Goal: Task Accomplishment & Management: Complete application form

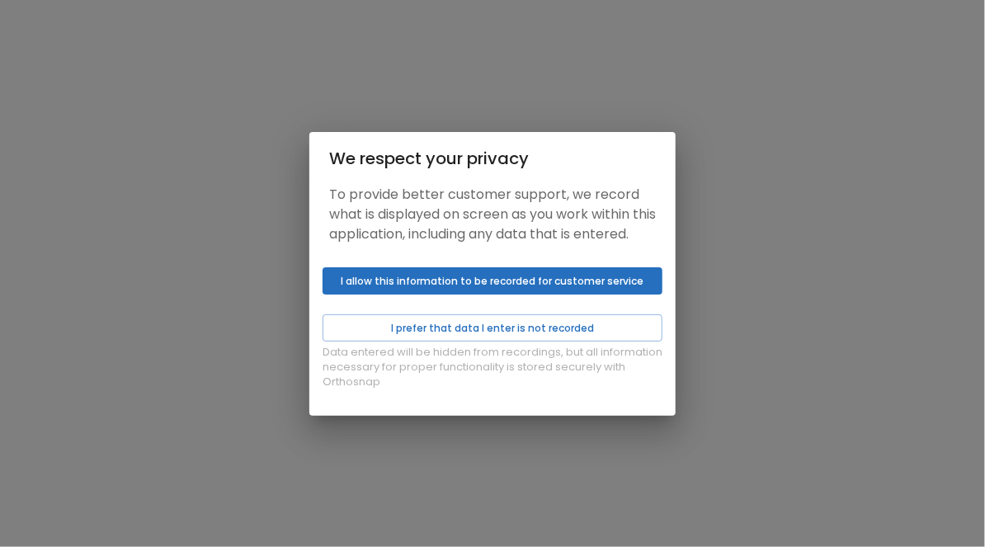
click at [460, 294] on button "I allow this information to be recorded for customer service" at bounding box center [493, 280] width 340 height 27
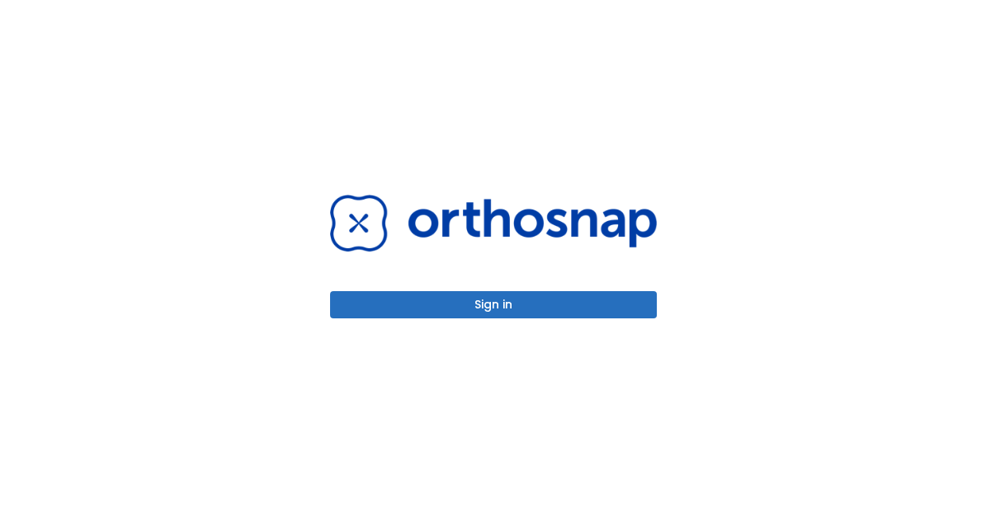
click at [488, 303] on button "Sign in" at bounding box center [493, 304] width 327 height 27
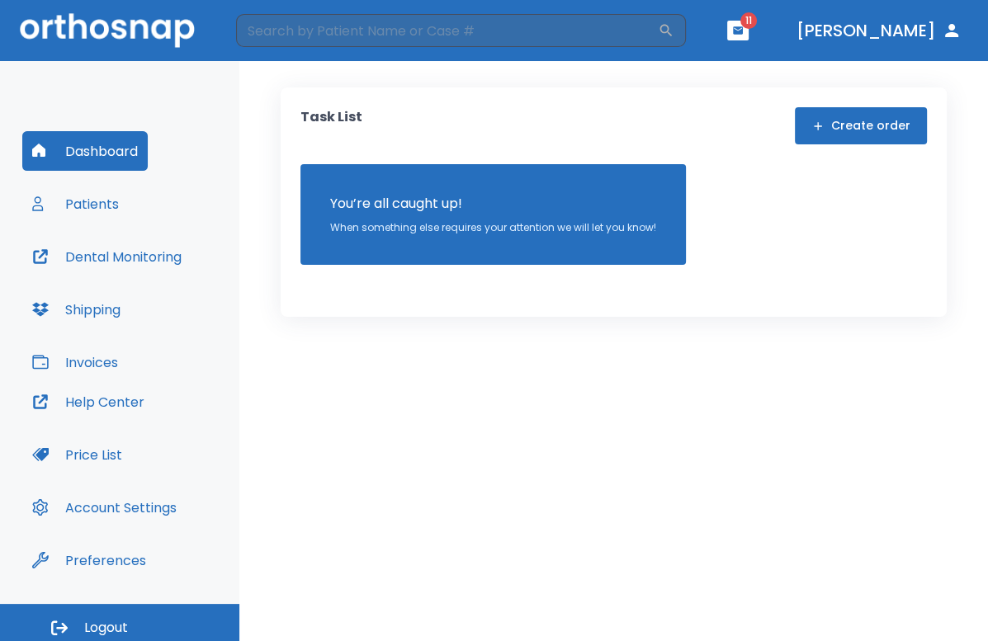
click at [865, 129] on button "Create order" at bounding box center [860, 125] width 132 height 37
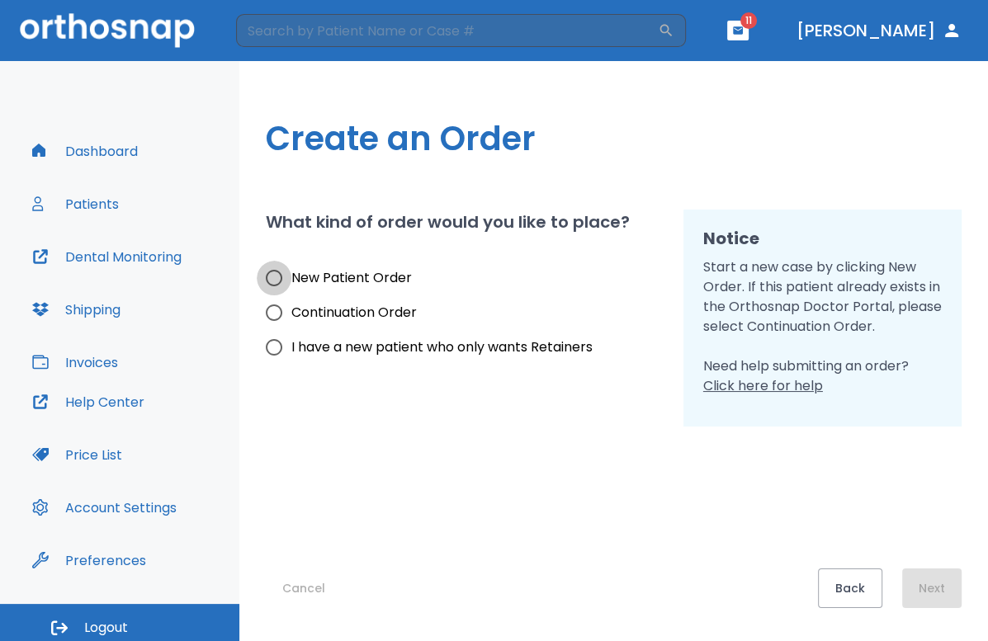
click at [278, 277] on input "New Patient Order" at bounding box center [274, 278] width 35 height 35
radio input "true"
click at [936, 577] on button "Next" at bounding box center [931, 588] width 59 height 40
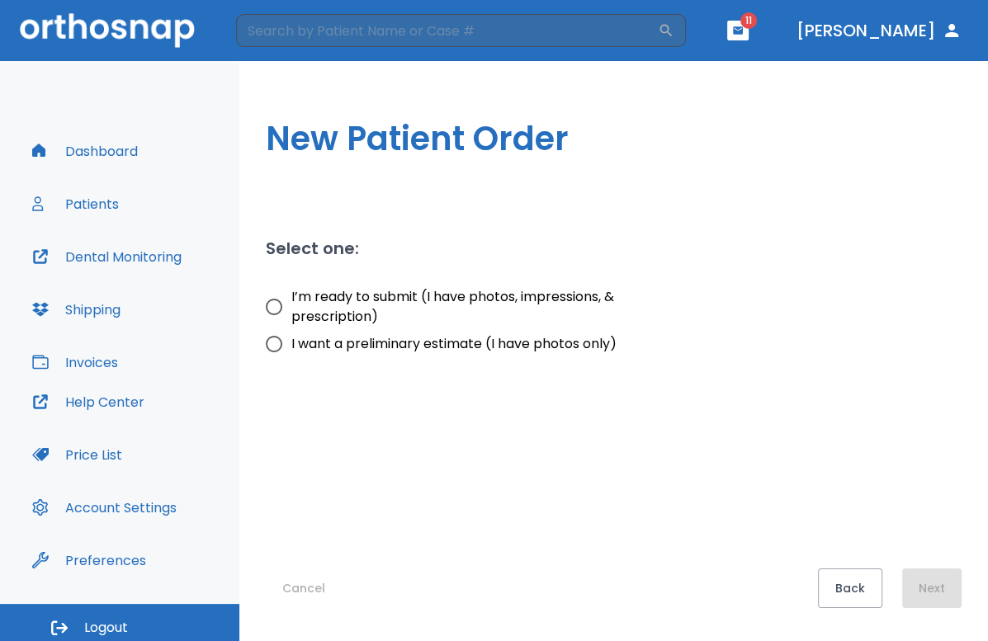
click at [276, 308] on input "I’m ready to submit (I have photos, impressions, & prescription)" at bounding box center [274, 307] width 35 height 35
radio input "true"
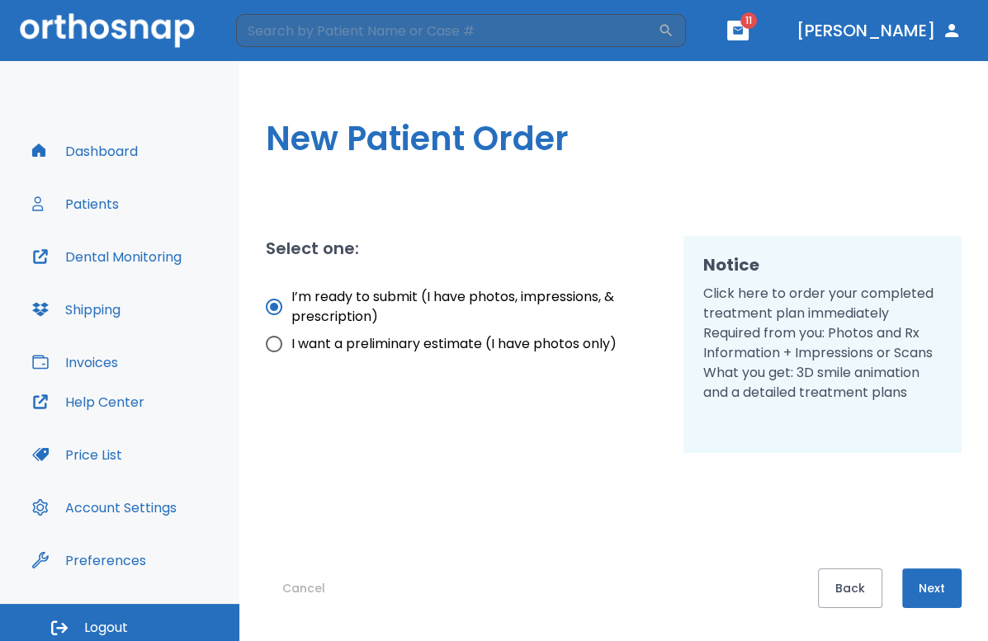
click at [929, 576] on button "Next" at bounding box center [931, 588] width 59 height 40
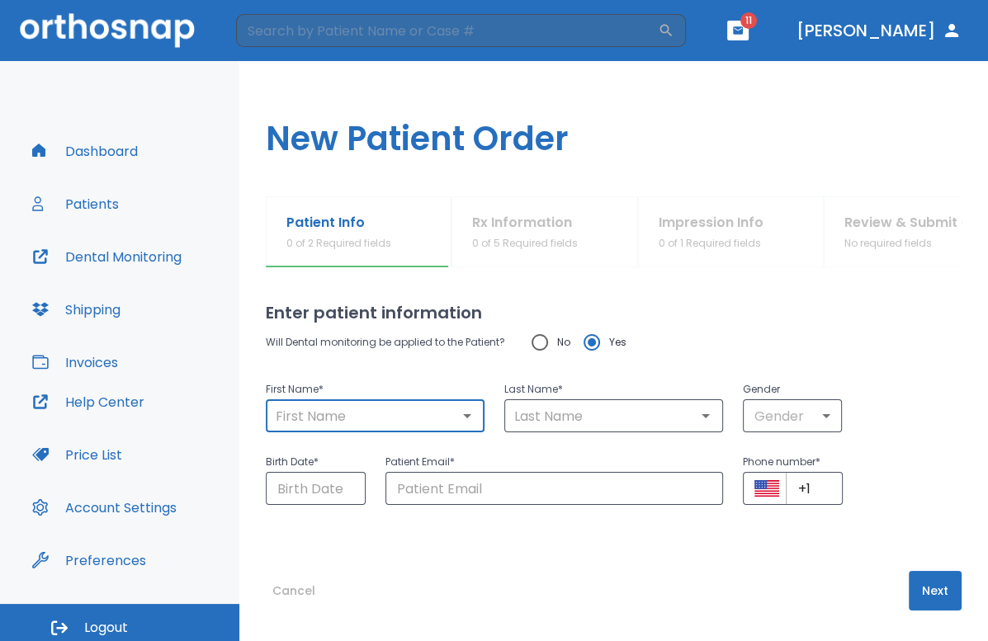
click at [358, 416] on input "text" at bounding box center [375, 415] width 209 height 23
type input "Alex"
type input "Molayem"
type input "amolayem@gmail.com"
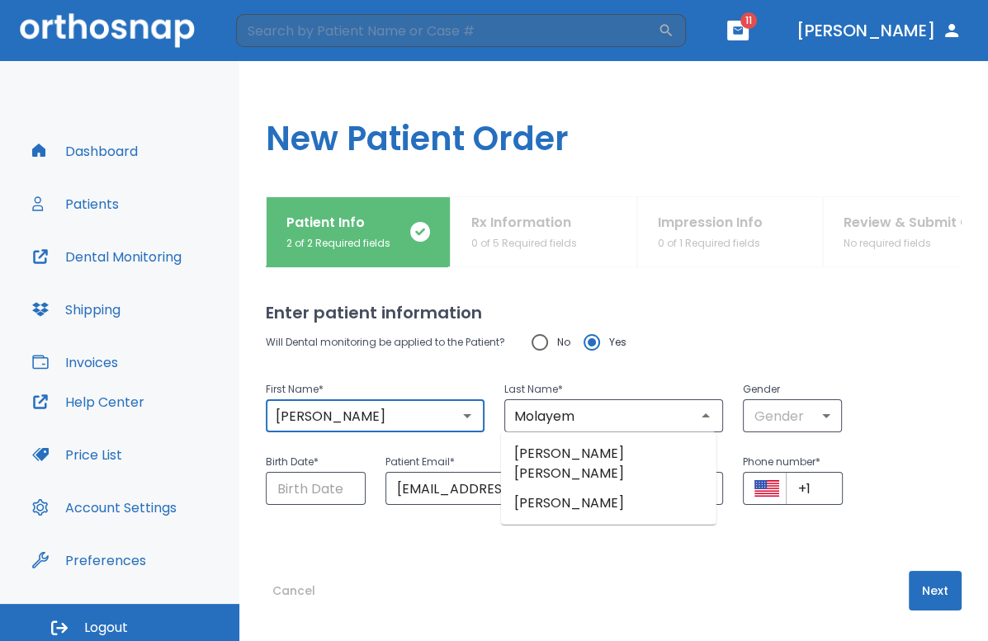
click at [837, 404] on div "First Name * Alex ​ Last Name * Molayem ​ Gender Gender ​" at bounding box center [603, 396] width 715 height 73
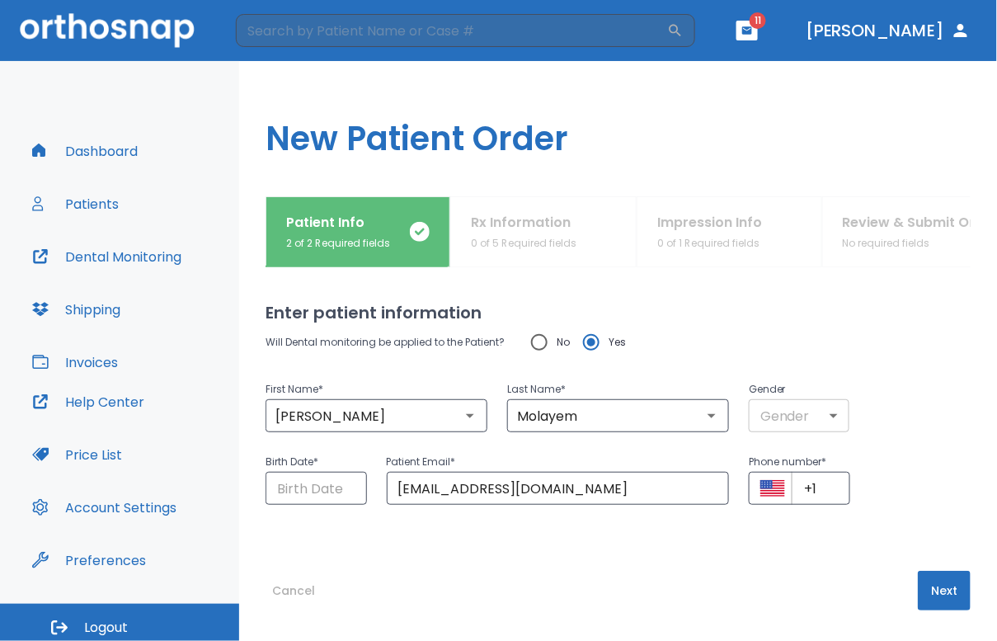
click at [794, 413] on body "​ 11 Dr. Molayem Dashboard Patients Dental Monitoring Shipping Invoices Help Ce…" at bounding box center [498, 320] width 997 height 641
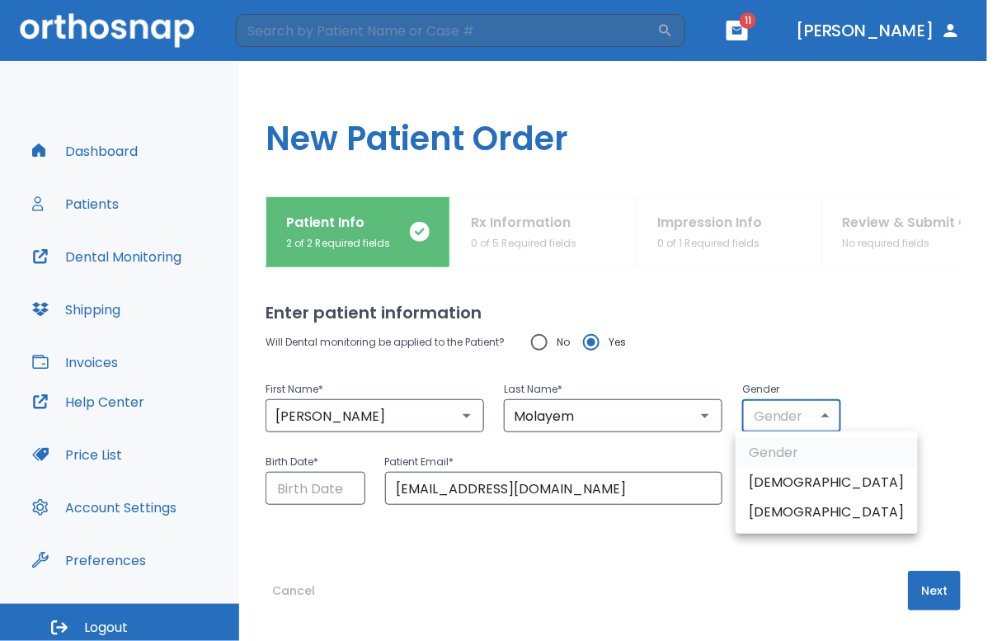
click at [770, 483] on li "Male" at bounding box center [827, 483] width 182 height 30
type input "1"
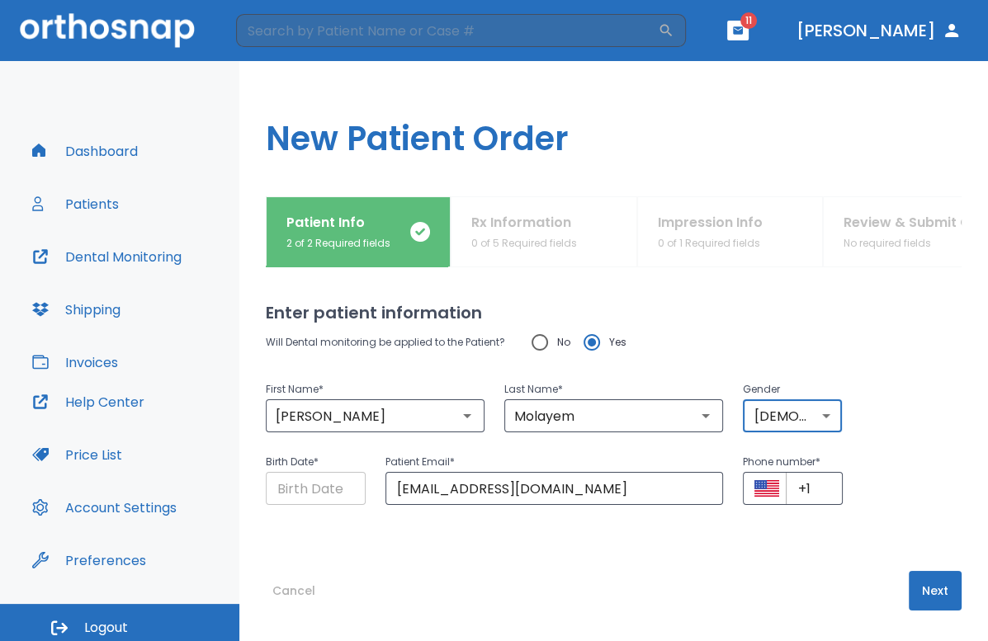
click at [320, 484] on input "Choose date" at bounding box center [316, 488] width 100 height 33
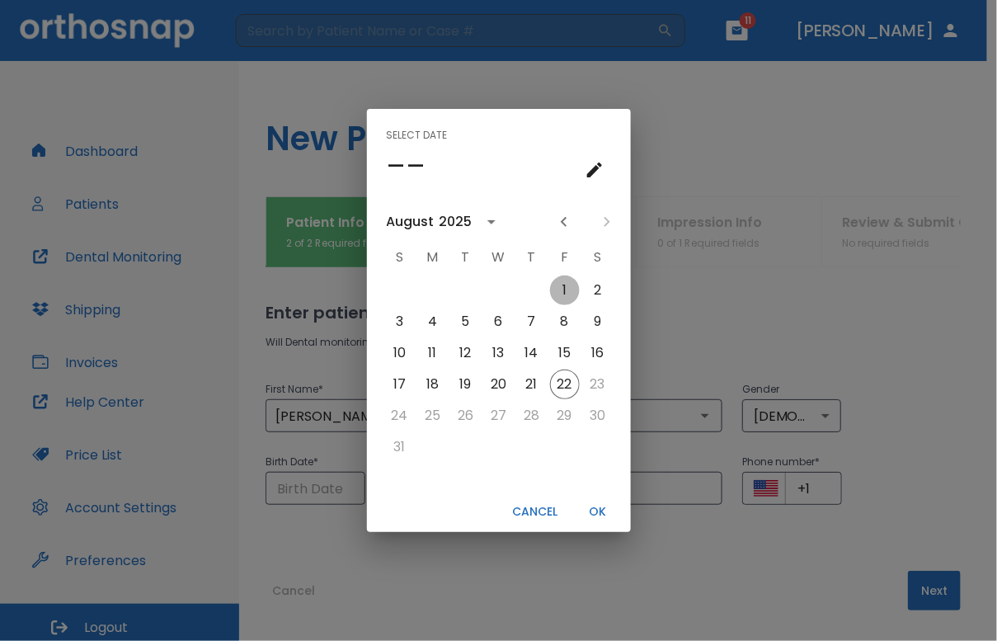
click at [570, 276] on button "1" at bounding box center [565, 291] width 30 height 30
type input "08/01/2025"
click at [601, 506] on button "OK" at bounding box center [598, 511] width 53 height 27
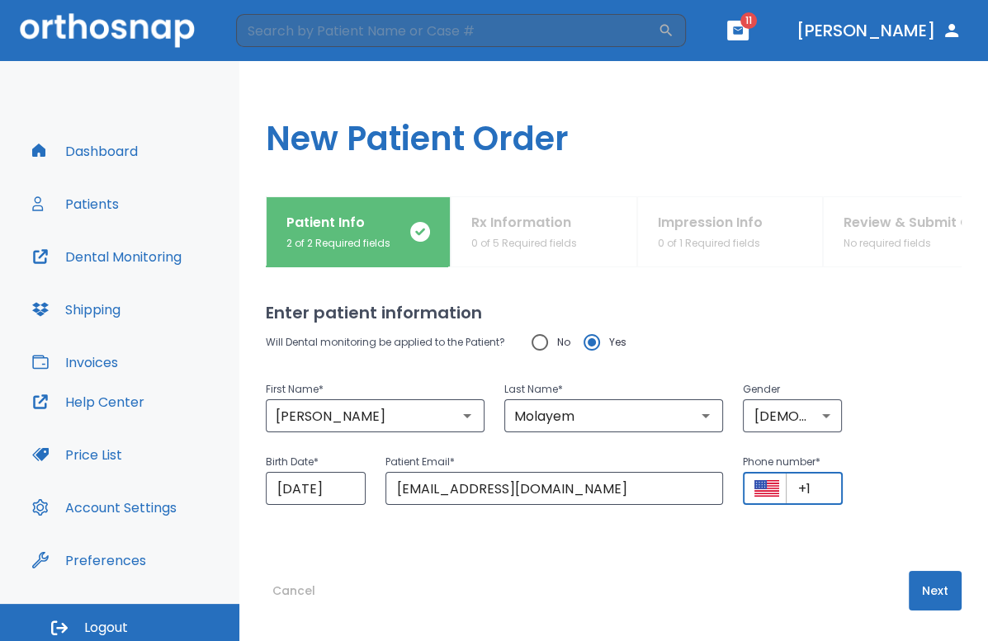
click at [812, 483] on input "+1" at bounding box center [813, 488] width 57 height 33
type input "+134524354435"
click at [941, 585] on button "Next" at bounding box center [934, 591] width 53 height 40
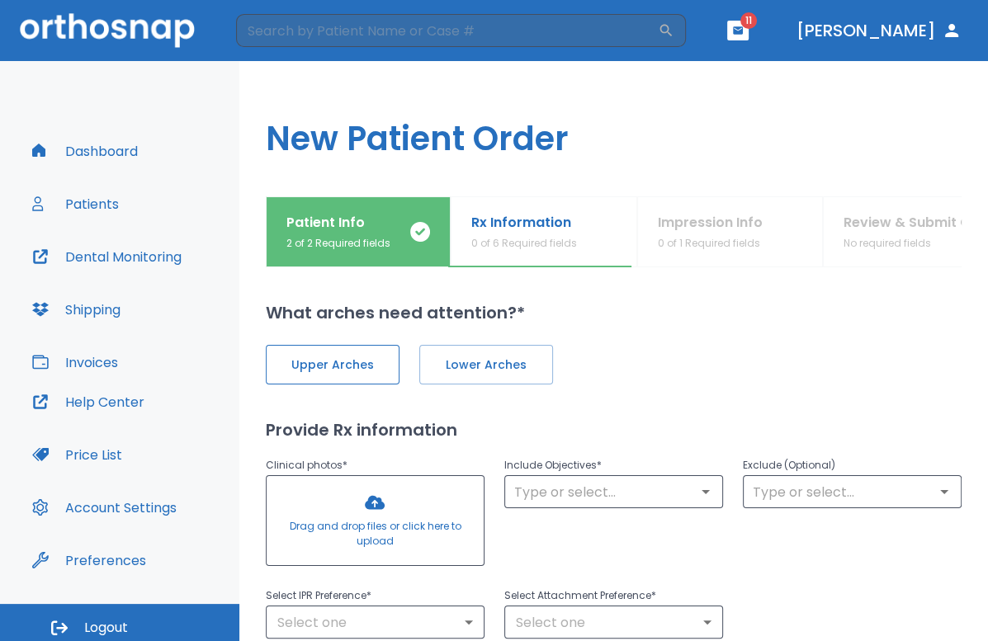
click at [324, 363] on span "Upper Arches" at bounding box center [332, 364] width 99 height 17
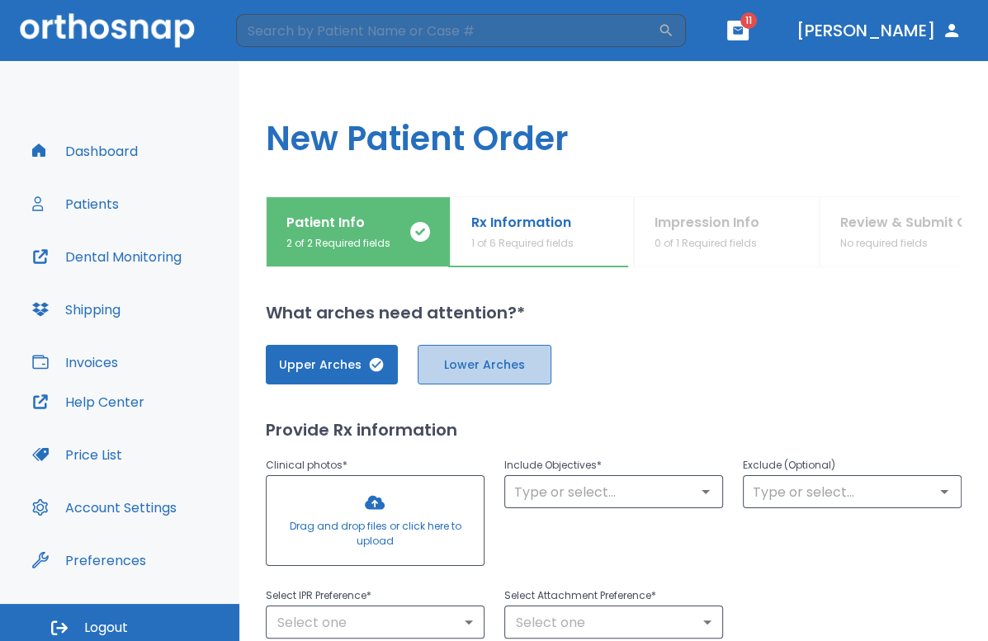
click at [492, 359] on span "Lower Arches" at bounding box center [484, 364] width 99 height 17
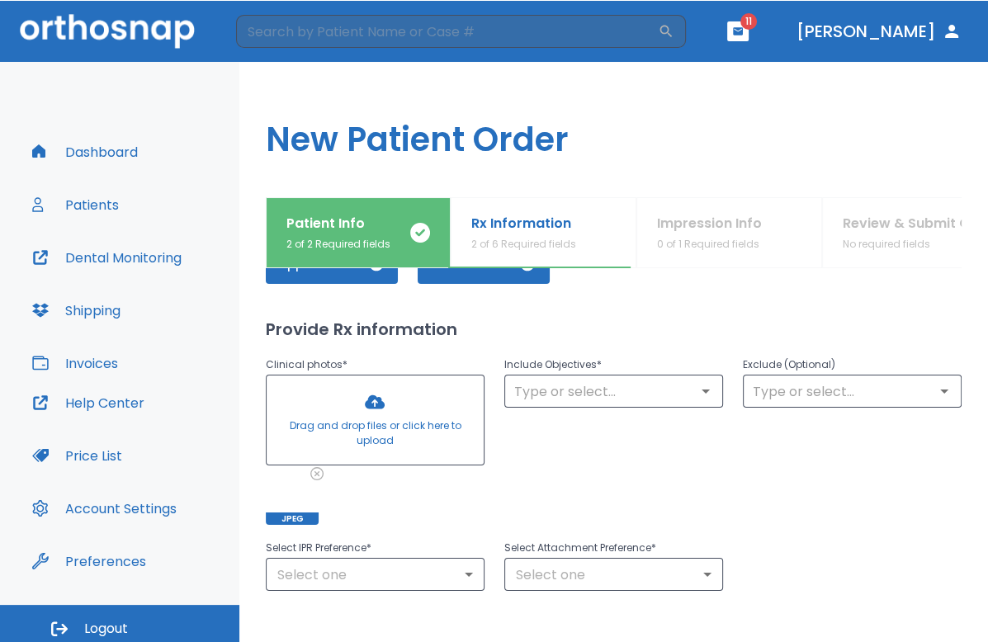
scroll to position [103, 0]
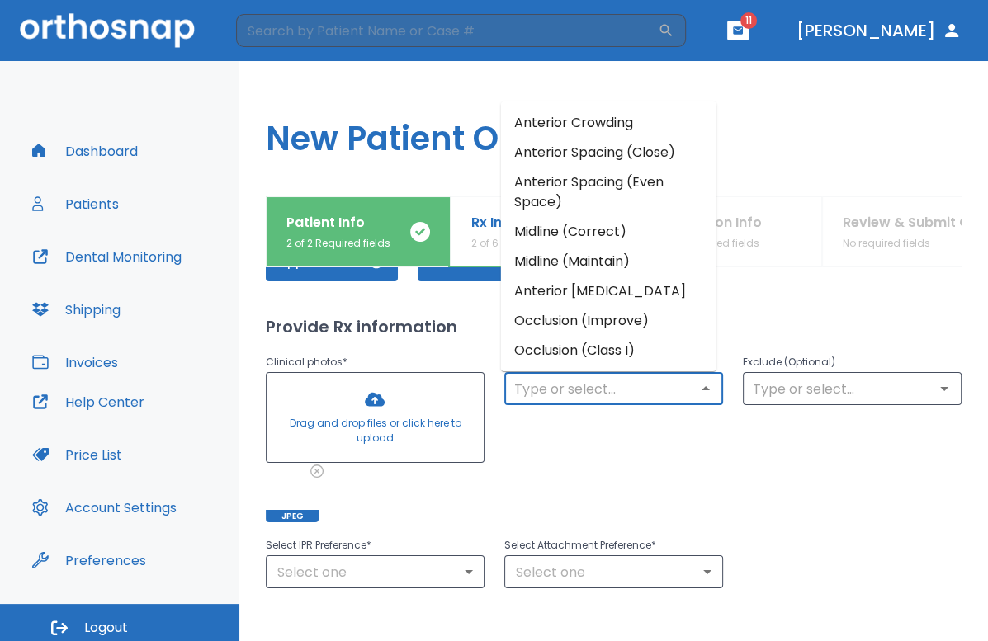
click at [626, 389] on input "text" at bounding box center [613, 388] width 209 height 23
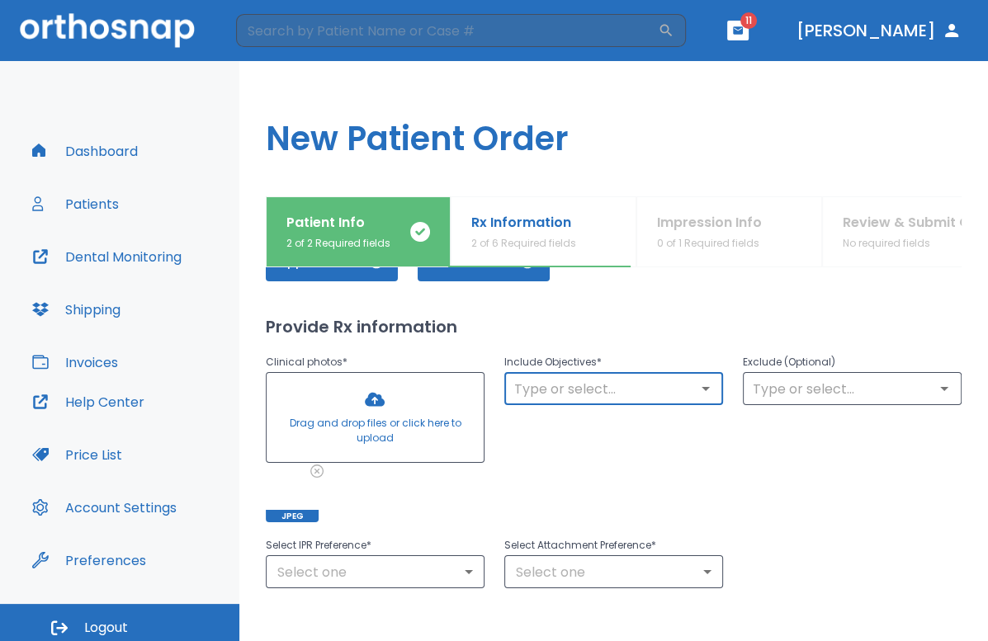
click at [700, 383] on icon "Open" at bounding box center [705, 389] width 20 height 20
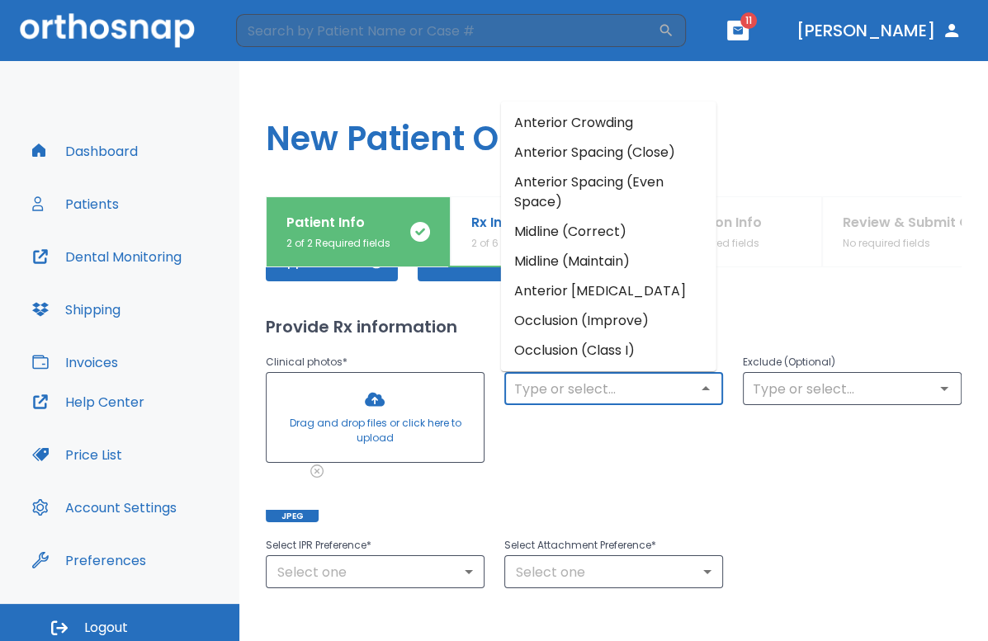
click at [586, 127] on li "Anterior Crowding" at bounding box center [608, 123] width 215 height 30
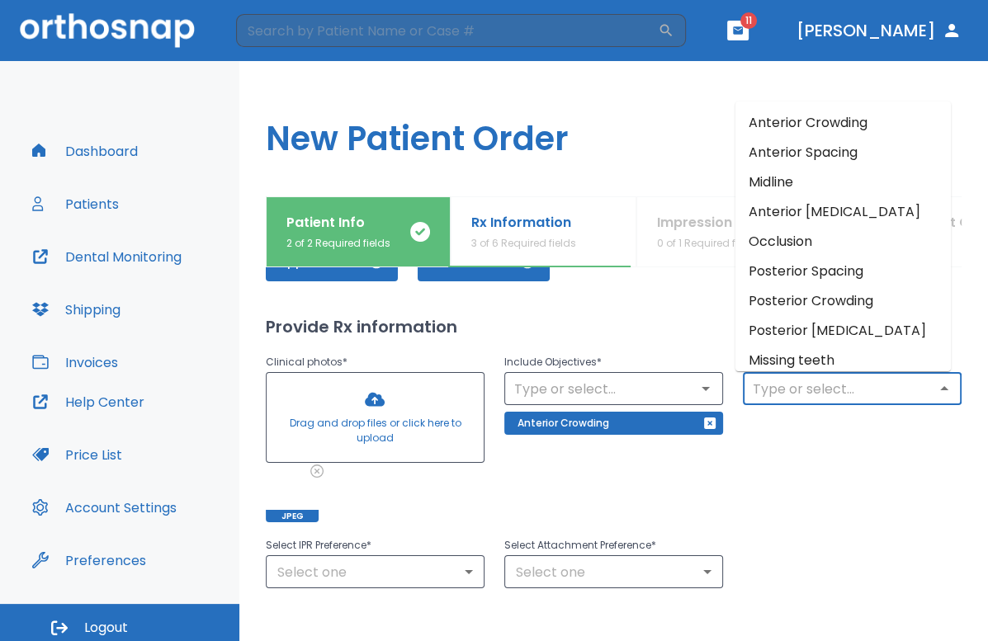
click at [799, 385] on input "text" at bounding box center [851, 388] width 209 height 23
click at [813, 332] on li "Posterior Crossbite" at bounding box center [842, 331] width 215 height 30
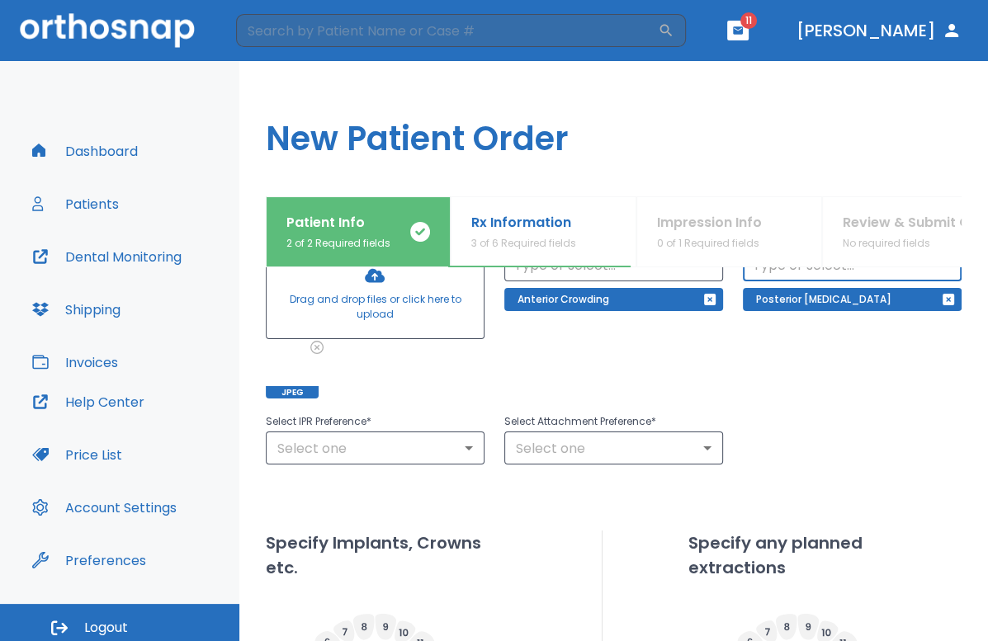
scroll to position [229, 0]
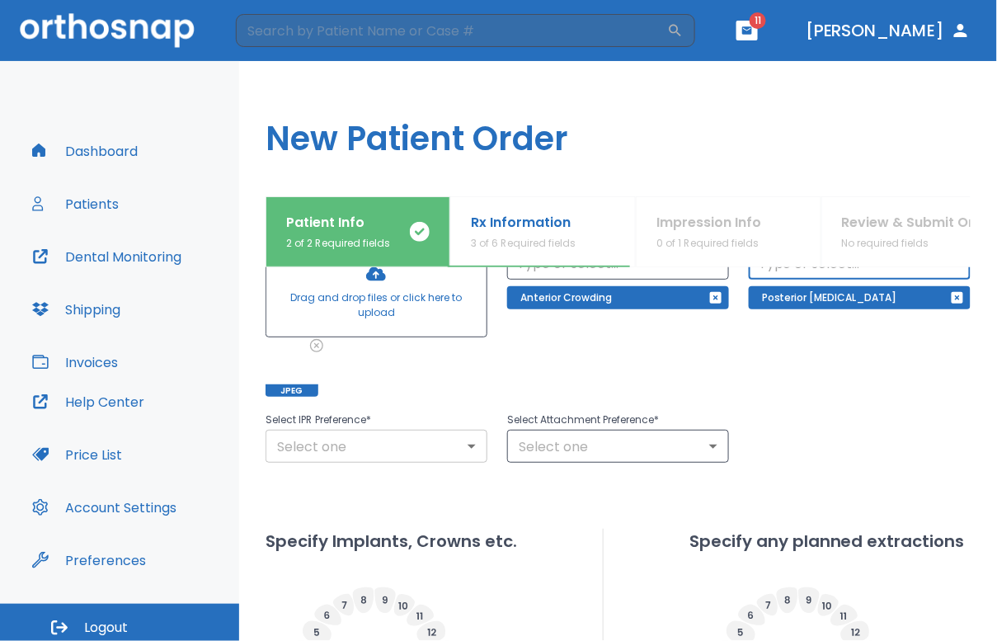
click at [394, 457] on body "​ 11 Dr. Molayem Dashboard Patients Dental Monitoring Shipping Invoices Help Ce…" at bounding box center [498, 320] width 997 height 641
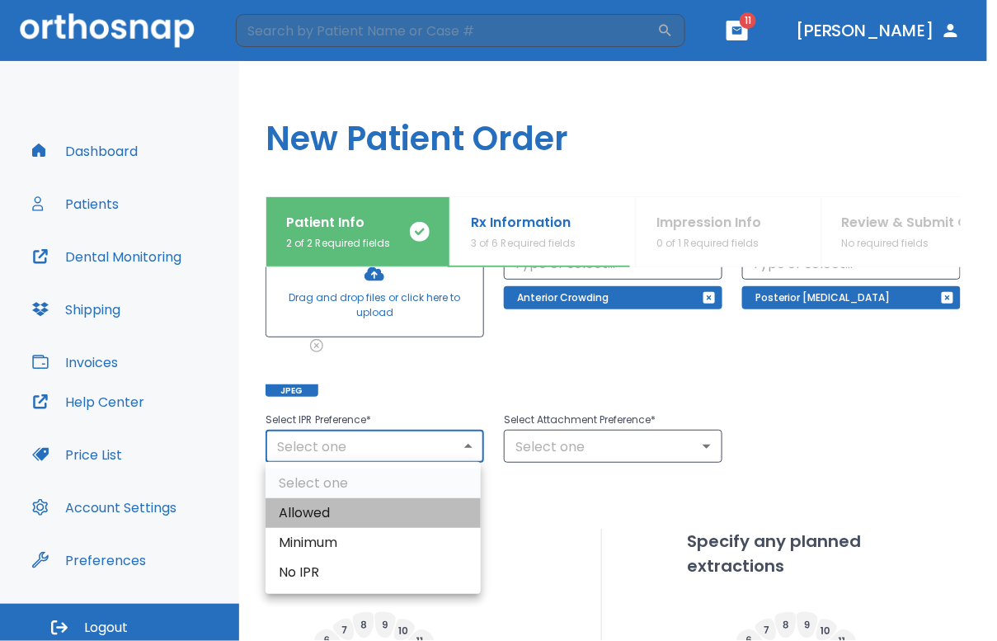
click at [374, 504] on li "Allowed" at bounding box center [373, 513] width 215 height 30
type input "1"
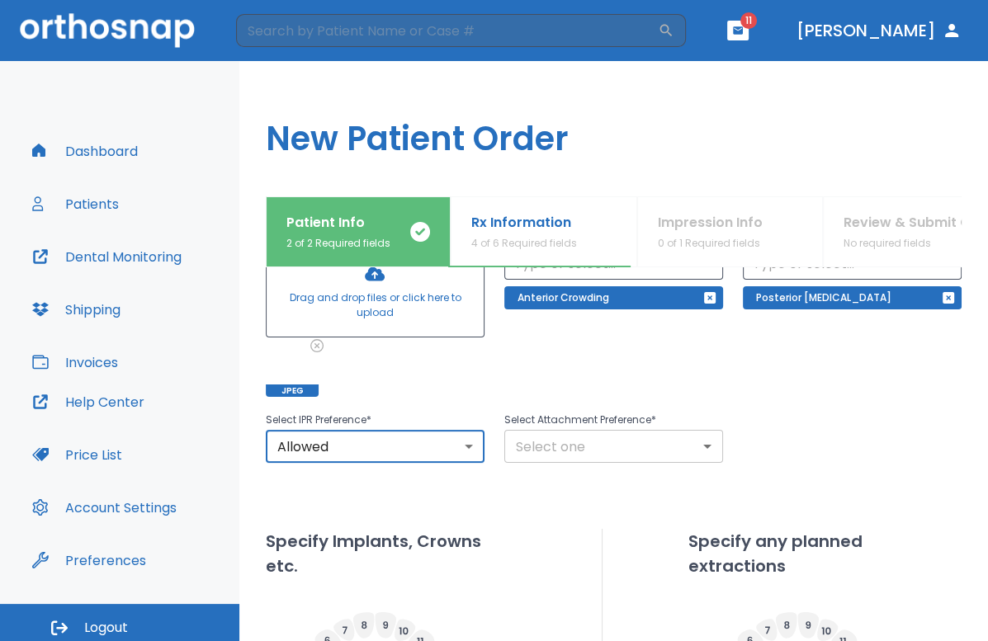
click at [577, 437] on body "​ 11 Dr. Molayem Dashboard Patients Dental Monitoring Shipping Invoices Help Ce…" at bounding box center [494, 320] width 988 height 641
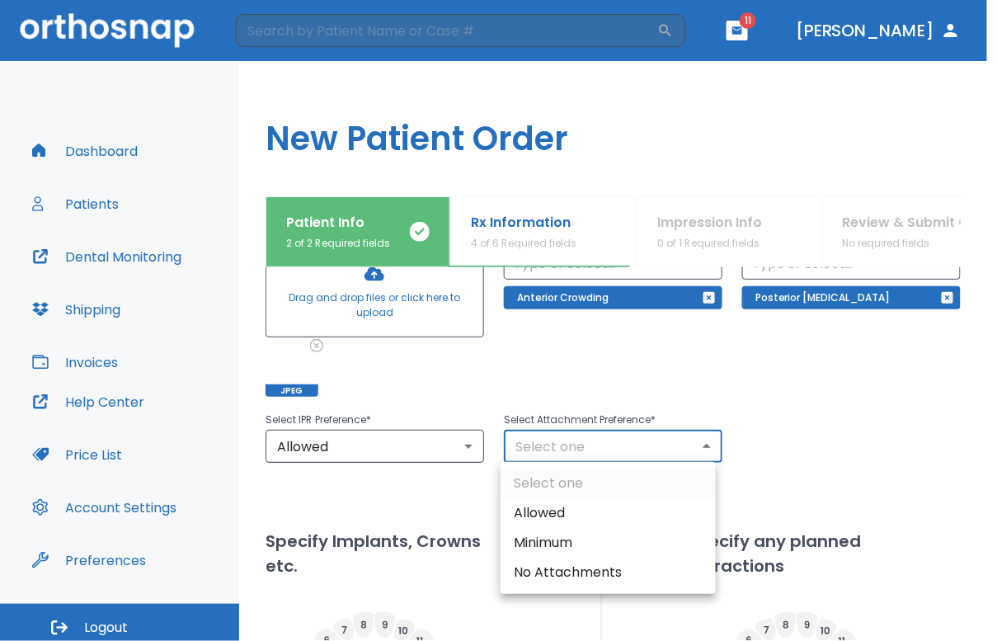
click at [586, 510] on li "Allowed" at bounding box center [608, 513] width 215 height 30
type input "1"
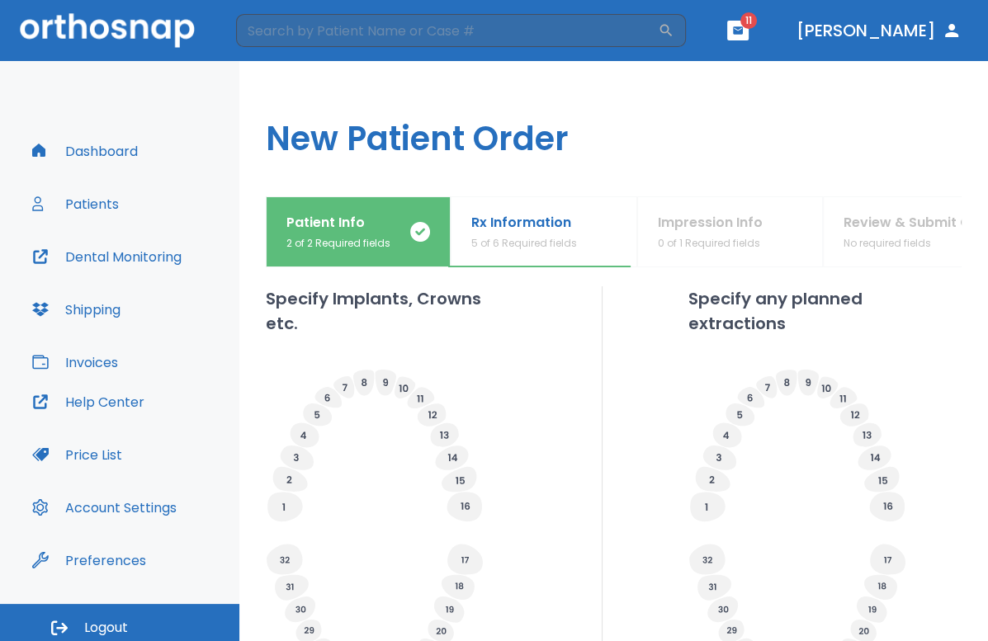
scroll to position [488, 0]
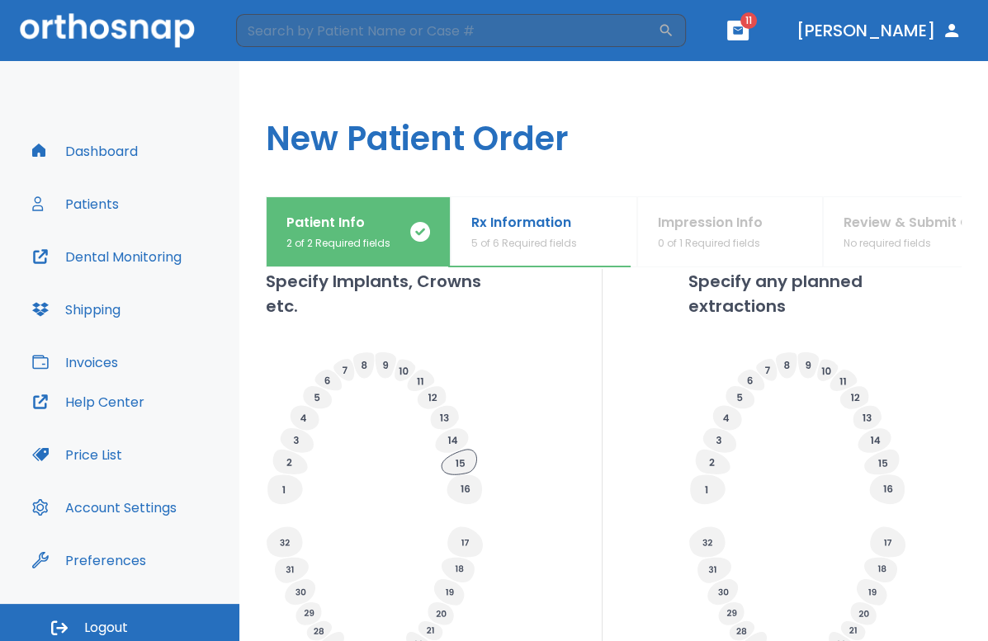
click at [465, 458] on icon at bounding box center [458, 462] width 35 height 25
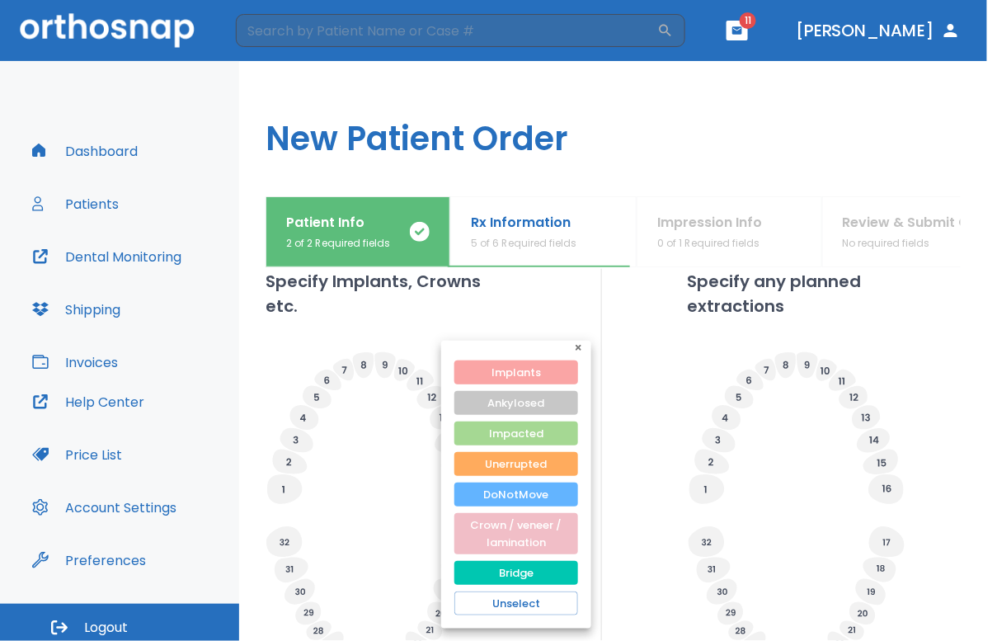
click at [530, 370] on button "Implants" at bounding box center [517, 373] width 124 height 24
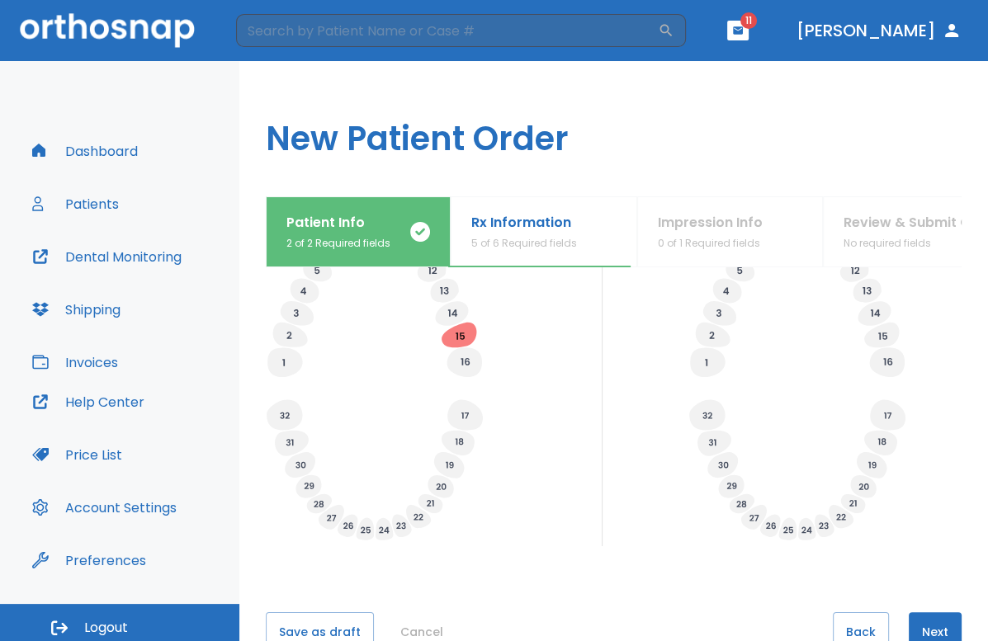
scroll to position [658, 0]
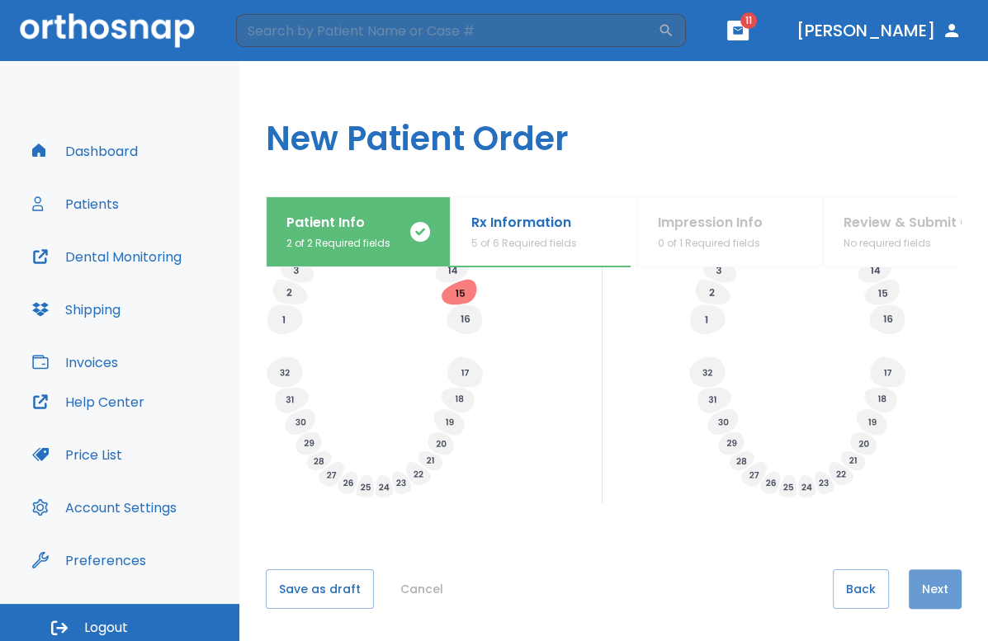
click at [912, 588] on button "Next" at bounding box center [934, 589] width 53 height 40
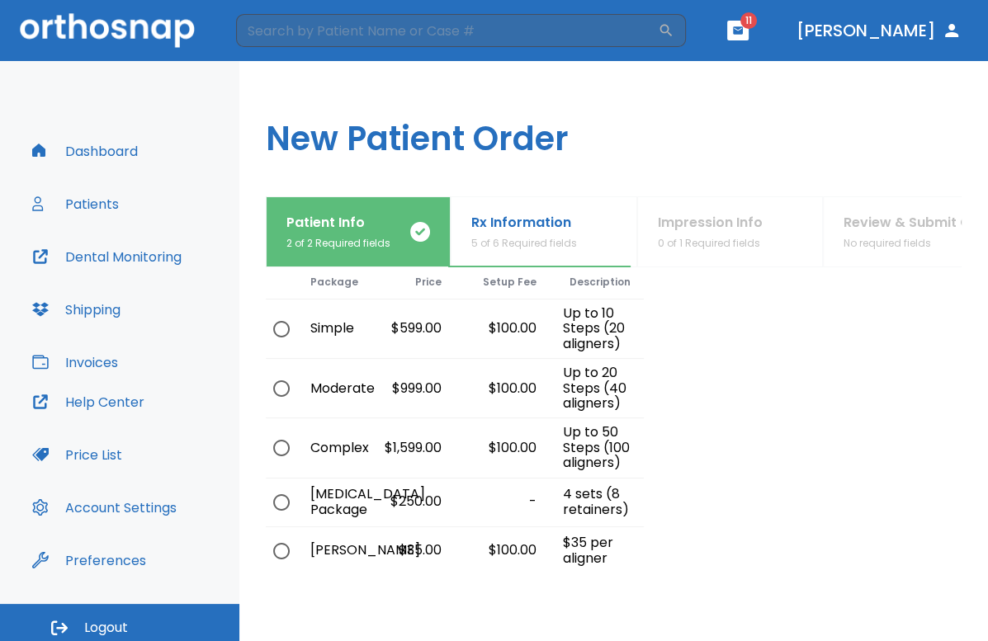
scroll to position [63, 0]
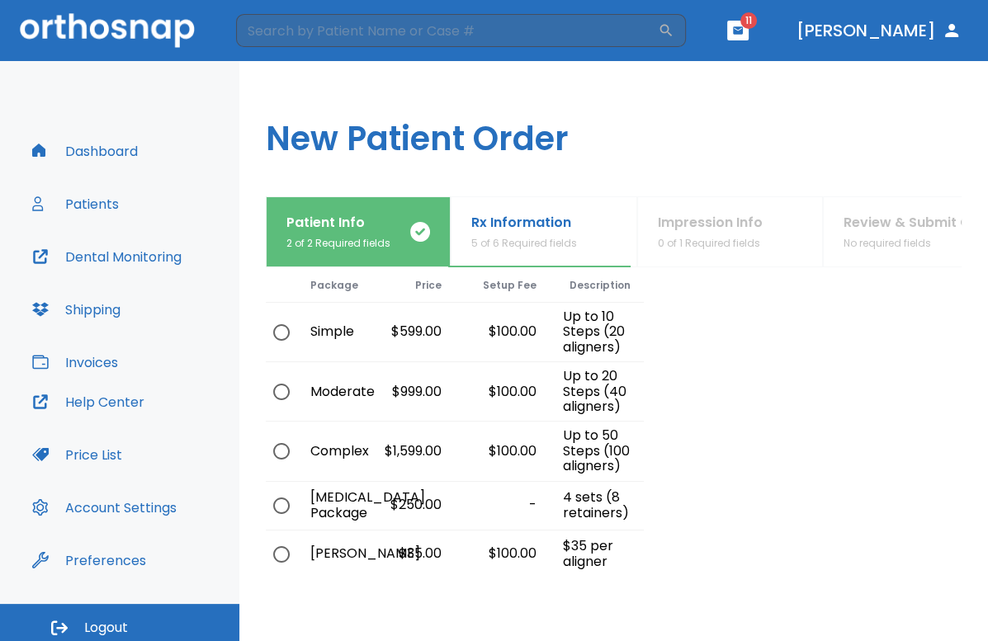
click at [283, 389] on input "radio" at bounding box center [281, 392] width 35 height 35
radio input "true"
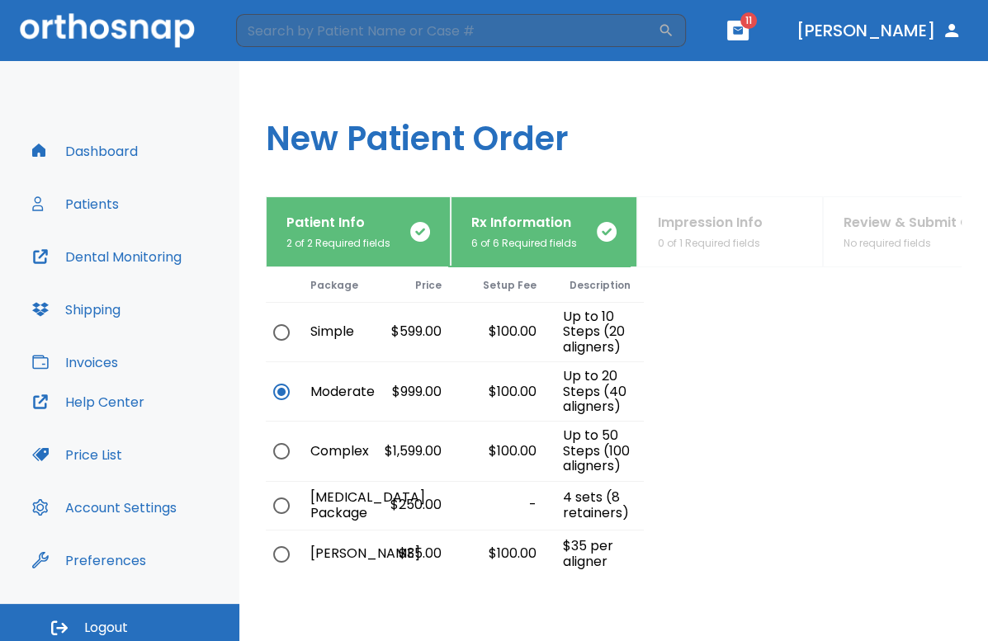
scroll to position [136, 0]
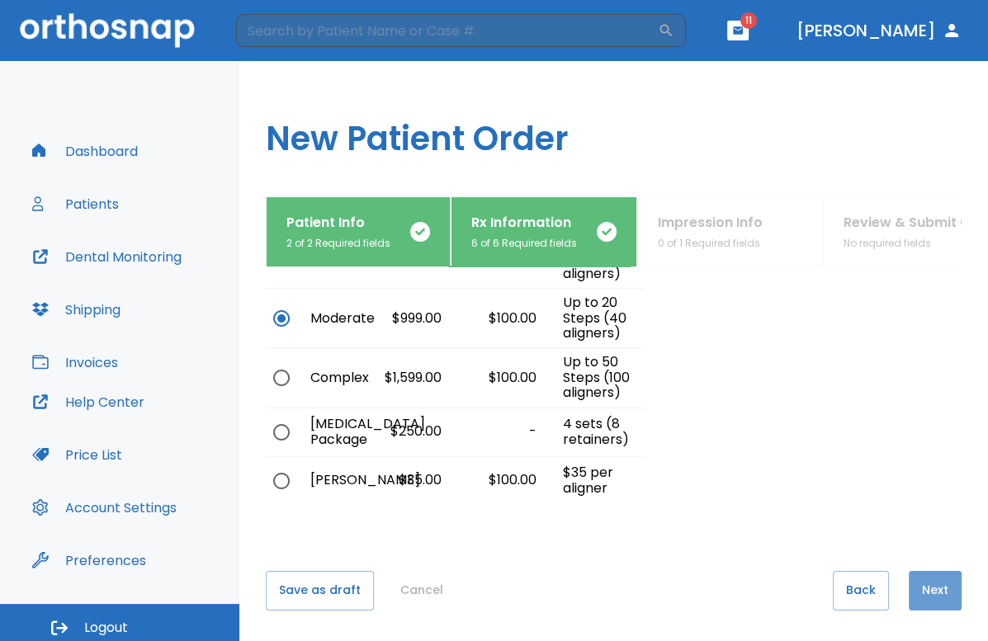
click at [942, 592] on button "Next" at bounding box center [934, 591] width 53 height 40
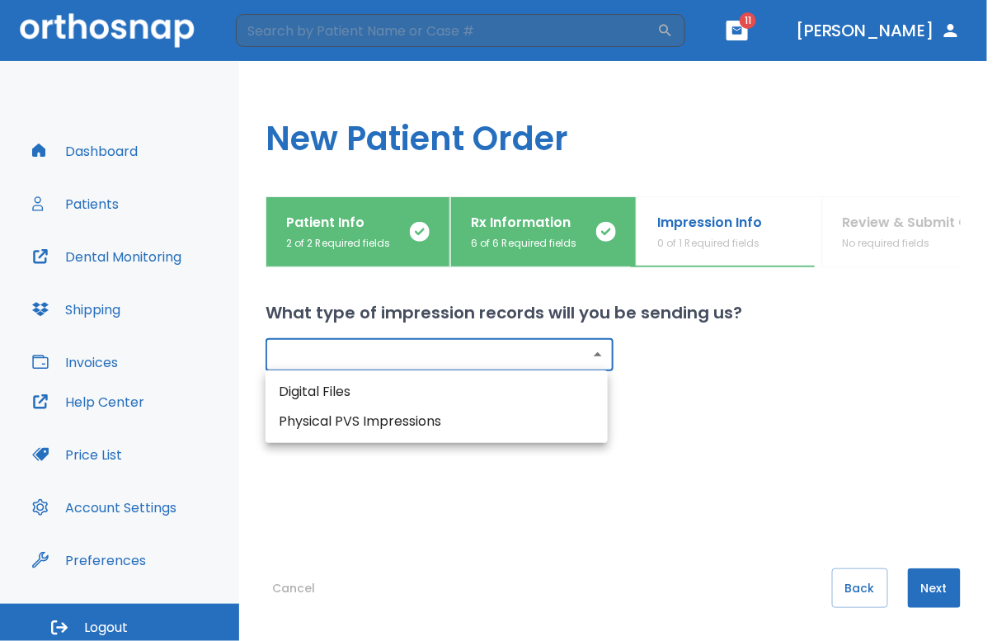
click at [389, 357] on body "​ 11 Dr. Molayem Dashboard Patients Dental Monitoring Shipping Invoices Help Ce…" at bounding box center [498, 320] width 997 height 641
click at [348, 426] on li "Physical PVS Impressions" at bounding box center [437, 422] width 342 height 30
type input "physical"
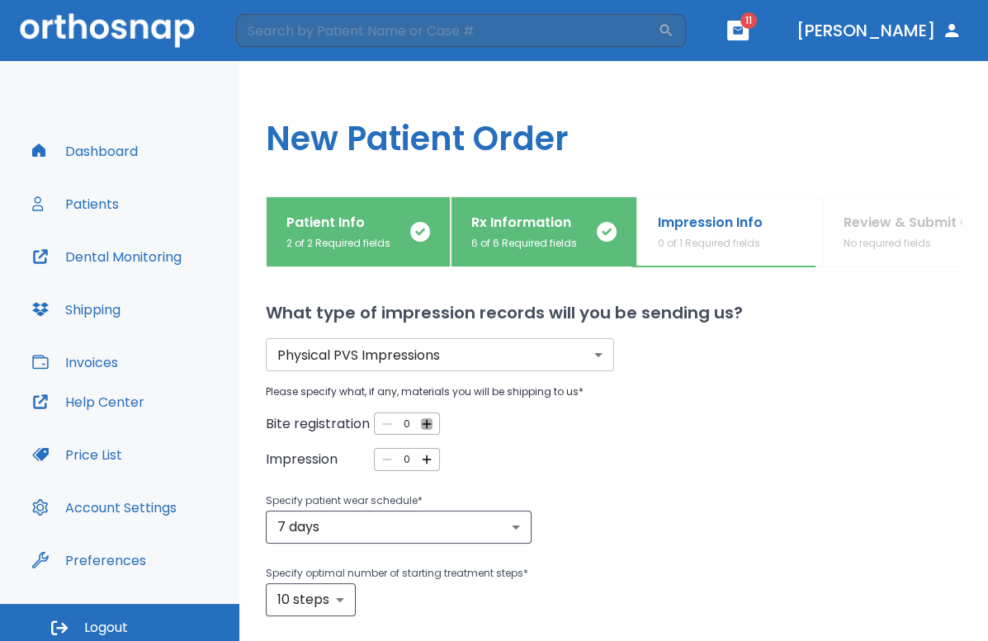
click at [425, 422] on icon "button" at bounding box center [426, 424] width 15 height 15
type input "1"
click at [427, 460] on icon "button" at bounding box center [426, 459] width 15 height 15
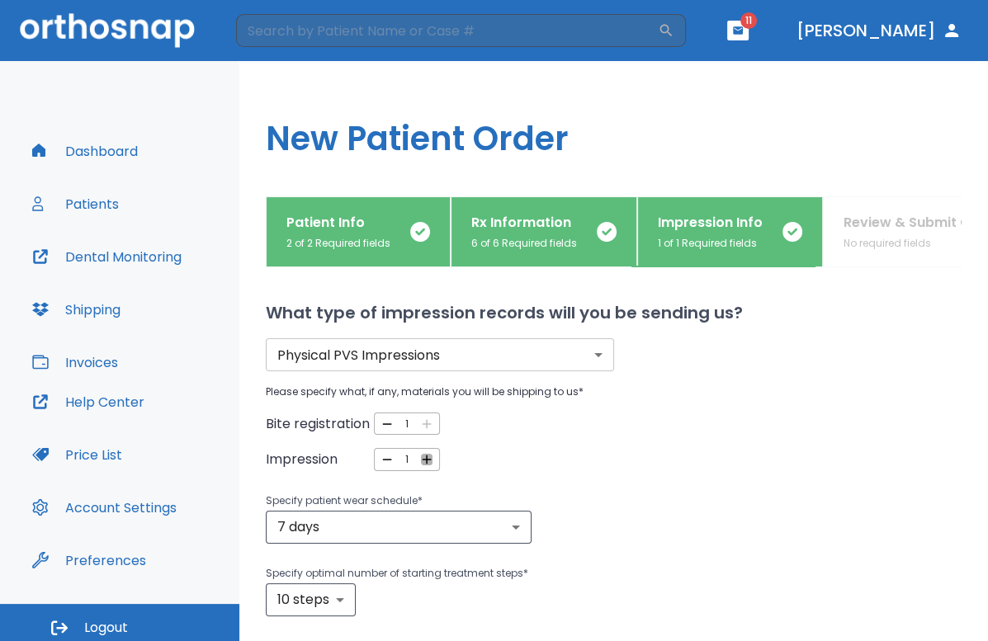
click at [427, 460] on icon "button" at bounding box center [426, 459] width 15 height 15
type input "2"
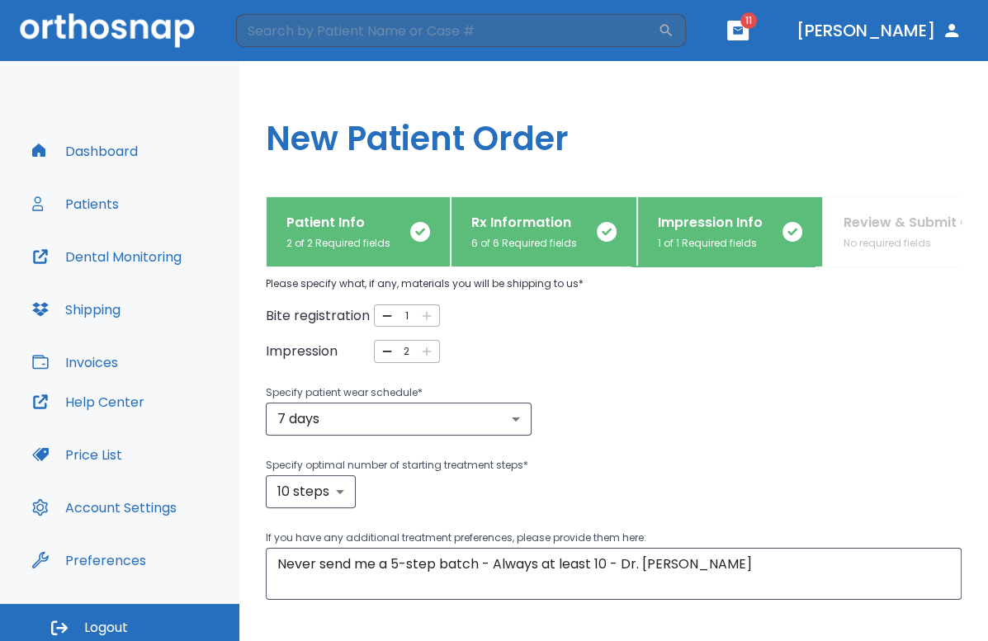
scroll to position [110, 0]
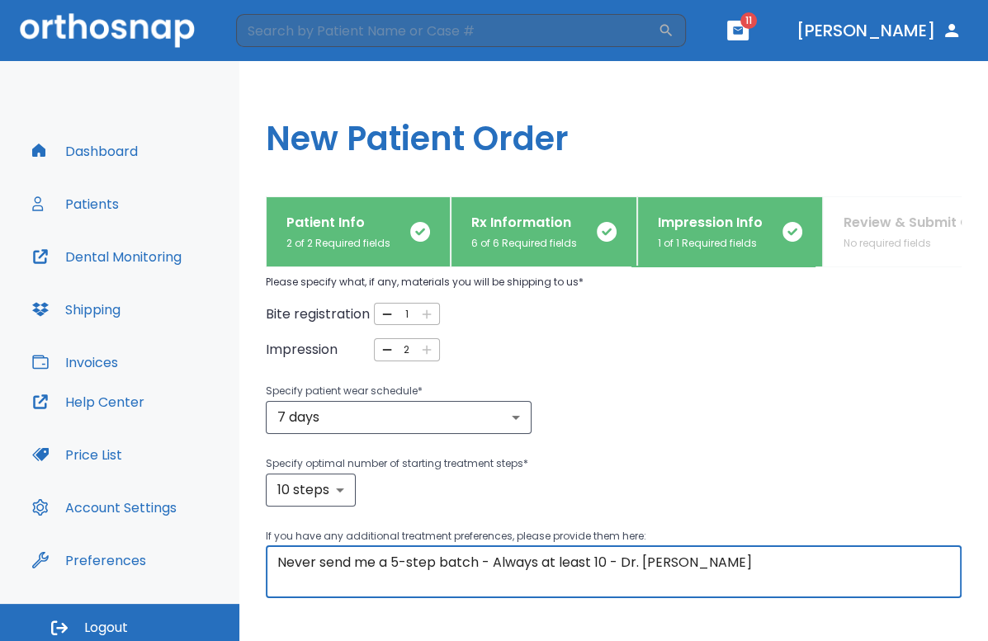
drag, startPoint x: 283, startPoint y: 556, endPoint x: 693, endPoint y: 549, distance: 410.1
click at [693, 549] on div "Never send me a 5-step batch - Always at least 10 - Dr. Alex x ​" at bounding box center [613, 572] width 695 height 52
click at [424, 566] on textarea "Never send me a 5-step batch - Always at least 10 - Dr. Alex" at bounding box center [613, 572] width 672 height 38
drag, startPoint x: 378, startPoint y: 563, endPoint x: 669, endPoint y: 547, distance: 291.7
click at [669, 547] on div "Never send me a 5-step batch - Always at least 10 - Dr. Alex x ​" at bounding box center [613, 572] width 695 height 52
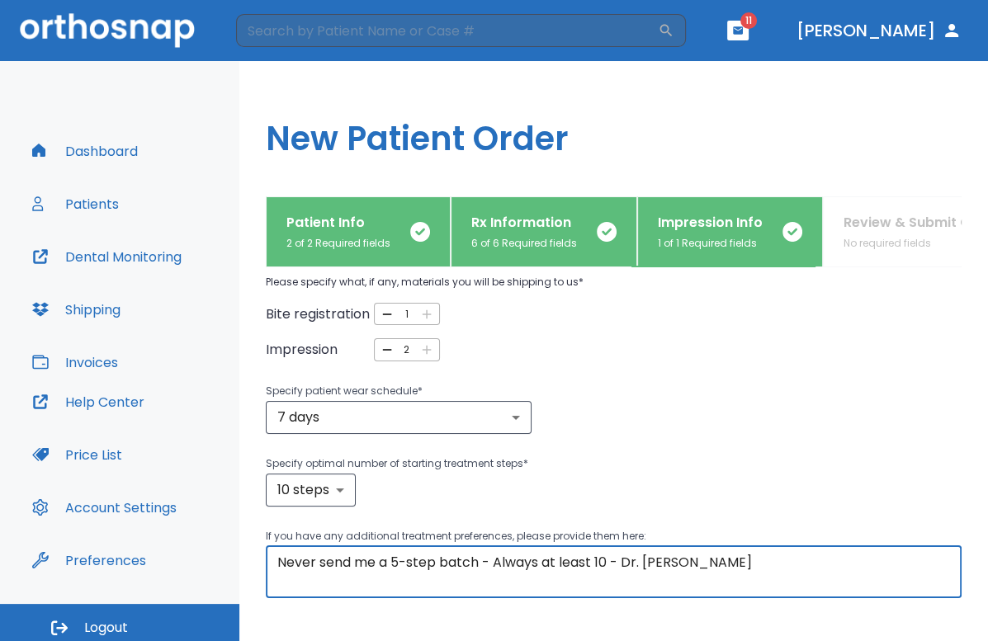
click at [697, 562] on textarea "Never send me a 5-step batch - Always at least 10 - Dr. Alex" at bounding box center [613, 572] width 672 height 38
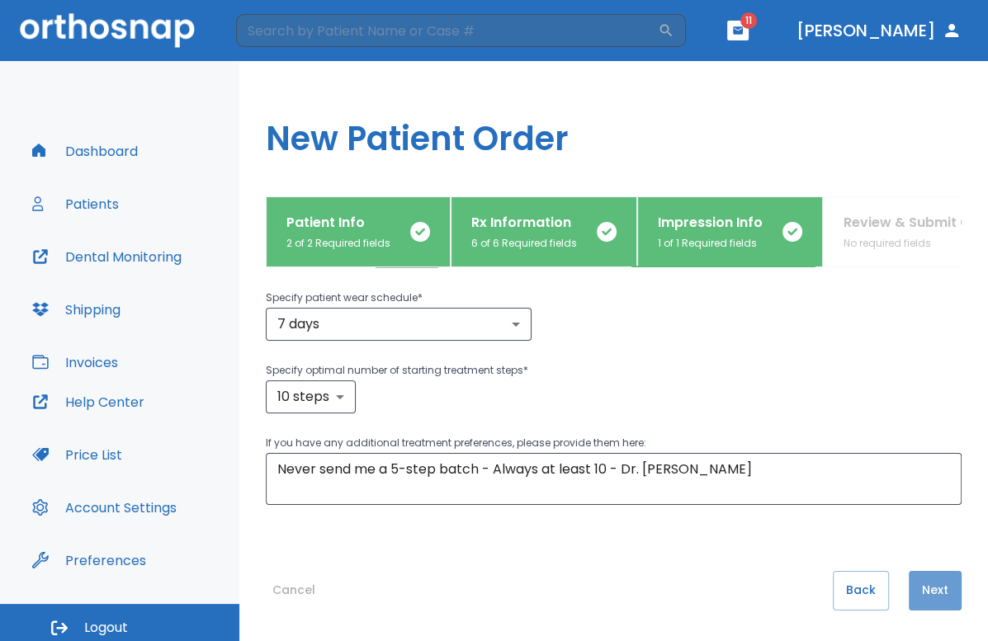
click at [917, 588] on button "Next" at bounding box center [934, 591] width 53 height 40
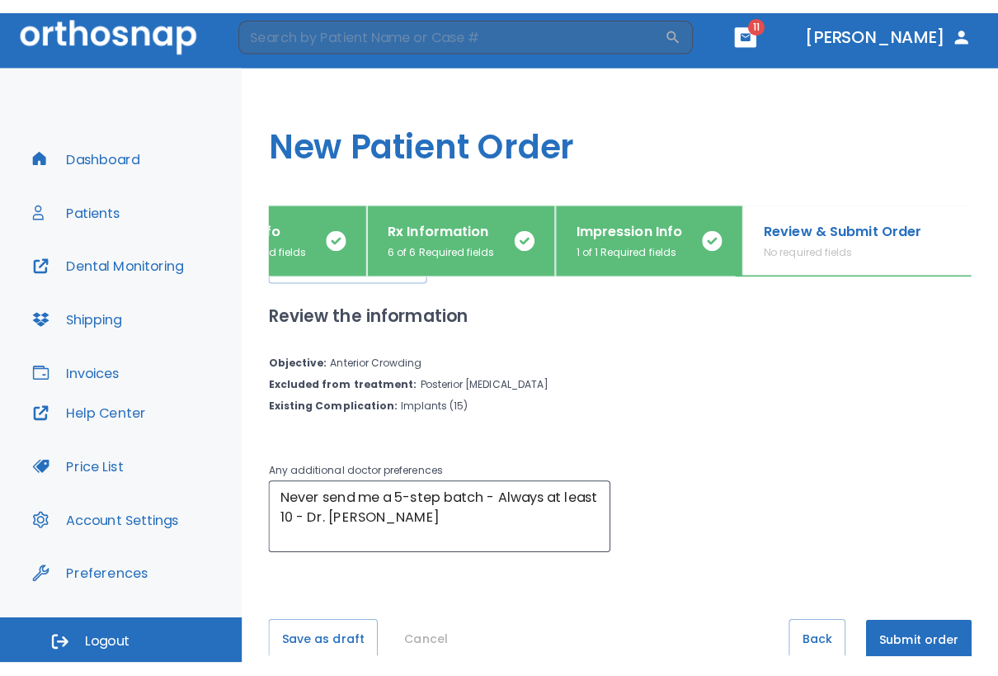
scroll to position [0, 78]
